Goal: Information Seeking & Learning: Learn about a topic

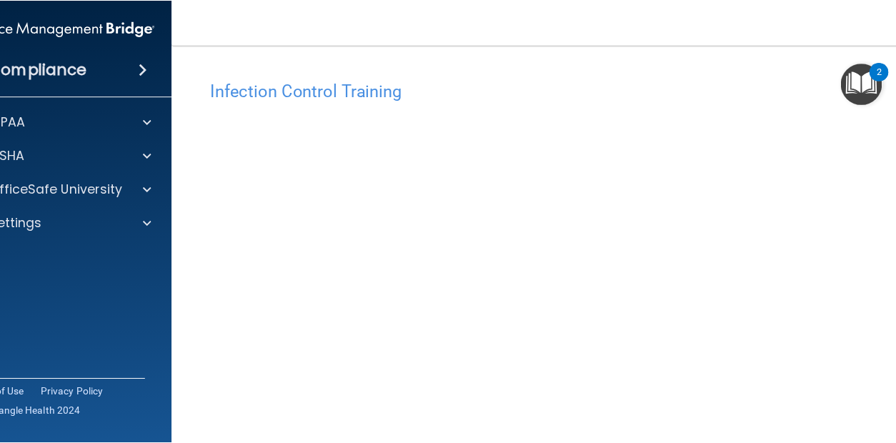
scroll to position [96, 0]
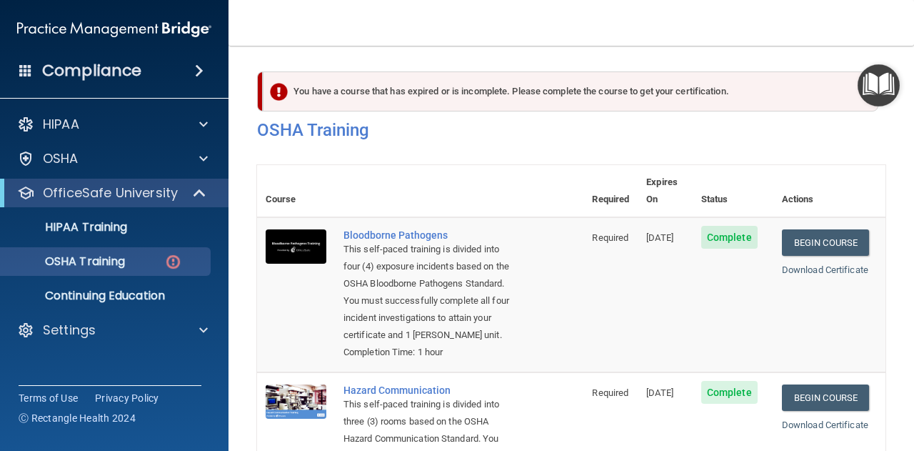
scroll to position [331, 0]
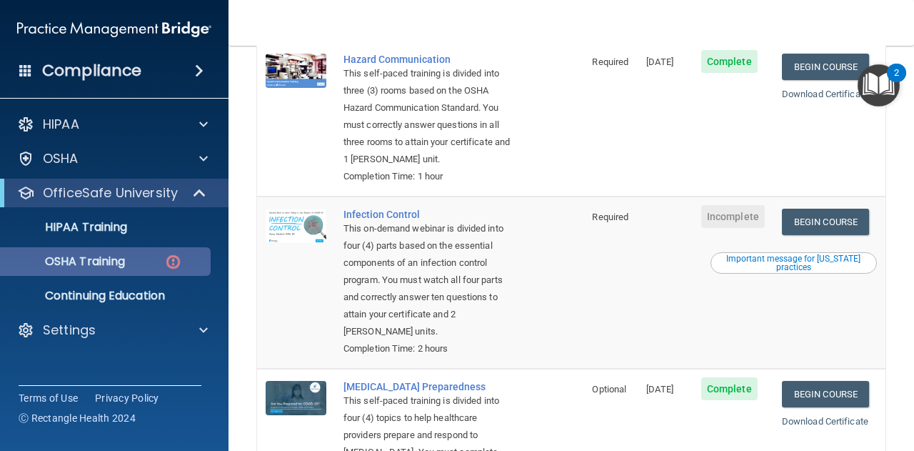
click at [89, 259] on p "OSHA Training" at bounding box center [67, 261] width 116 height 14
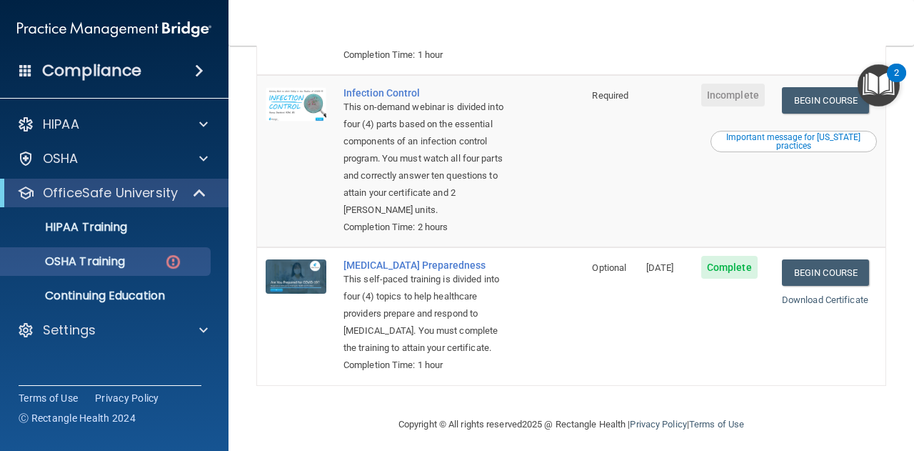
scroll to position [451, 0]
drag, startPoint x: 730, startPoint y: 122, endPoint x: 770, endPoint y: 162, distance: 56.6
click at [770, 162] on tr "Infection Control This on-demand webinar is divided into four (4) parts based o…" at bounding box center [571, 162] width 629 height 172
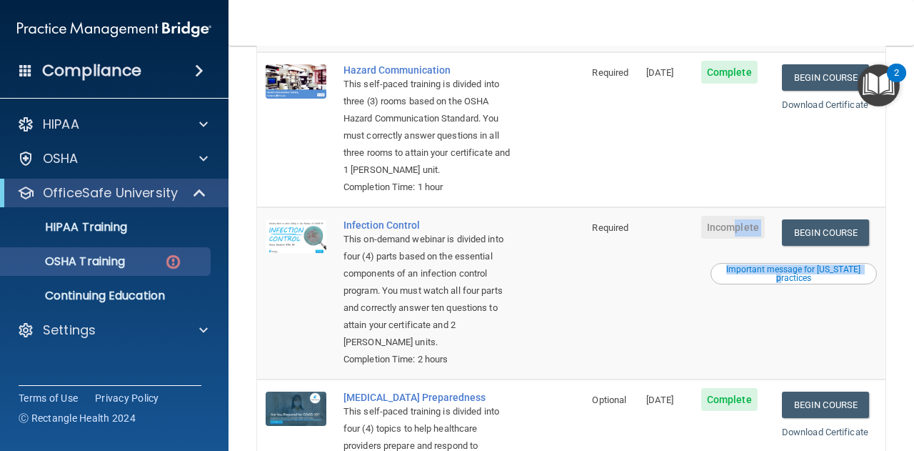
scroll to position [315, 0]
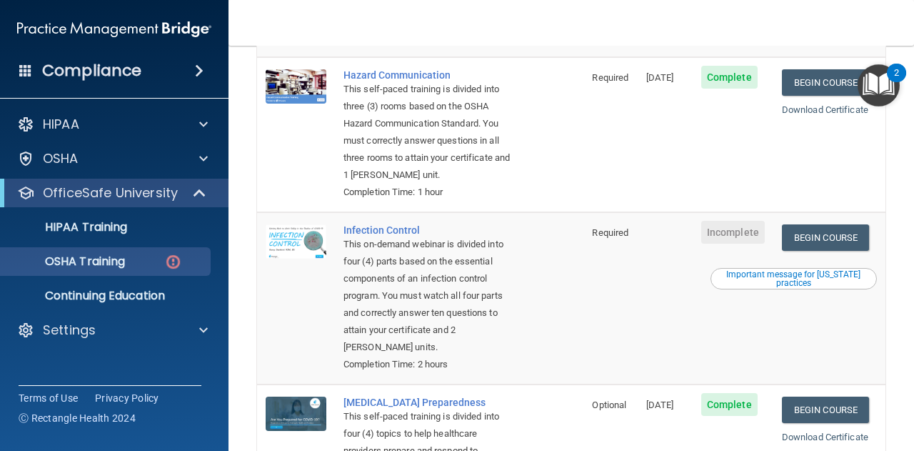
click at [538, 265] on td "Infection Control This on-demand webinar is divided into four (4) parts based o…" at bounding box center [459, 298] width 249 height 172
